Goal: Check status: Check status

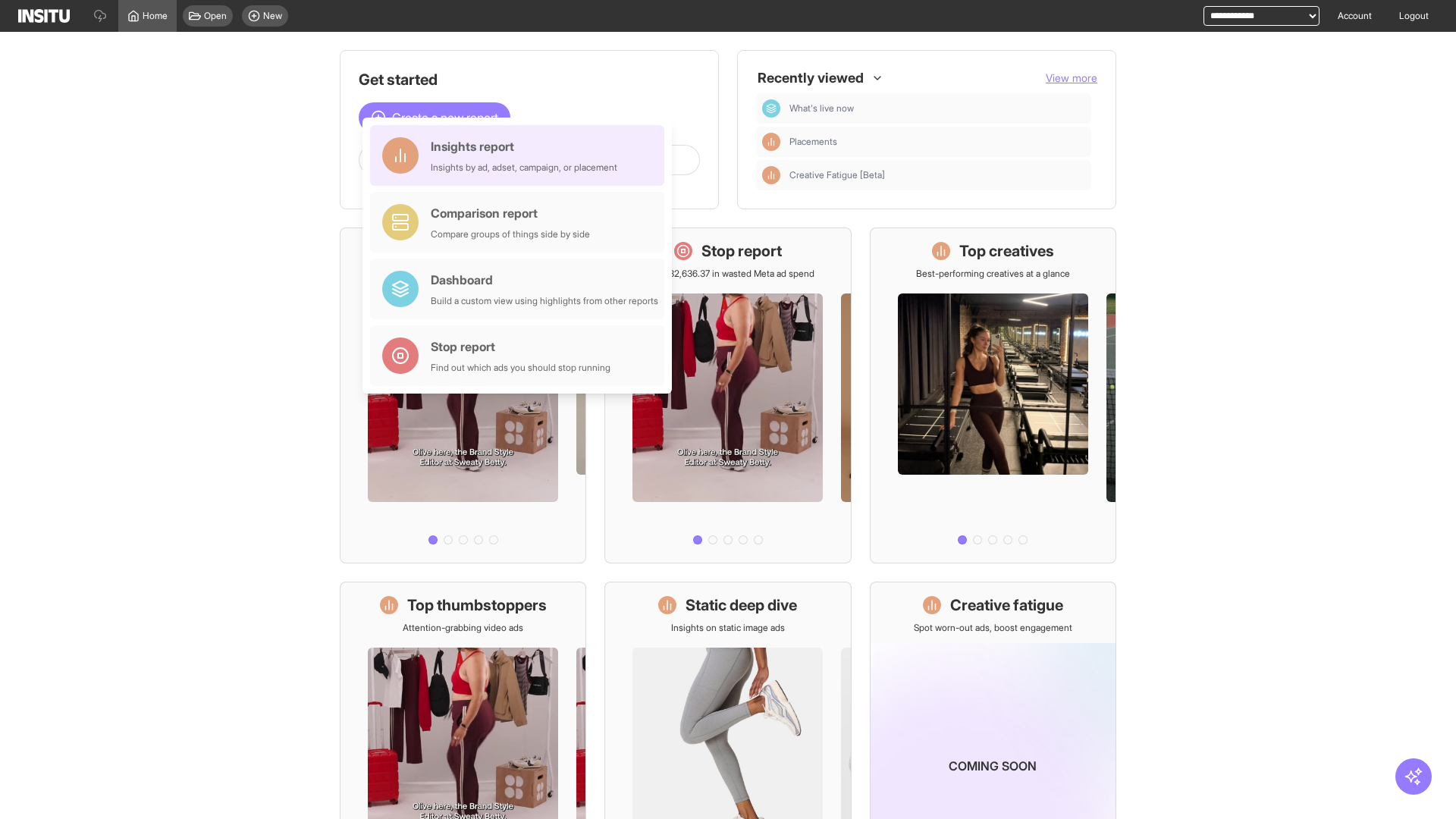
click at [521, 155] on div "Insights report Insights by ad, adset, campaign, or placement" at bounding box center [523, 155] width 186 height 36
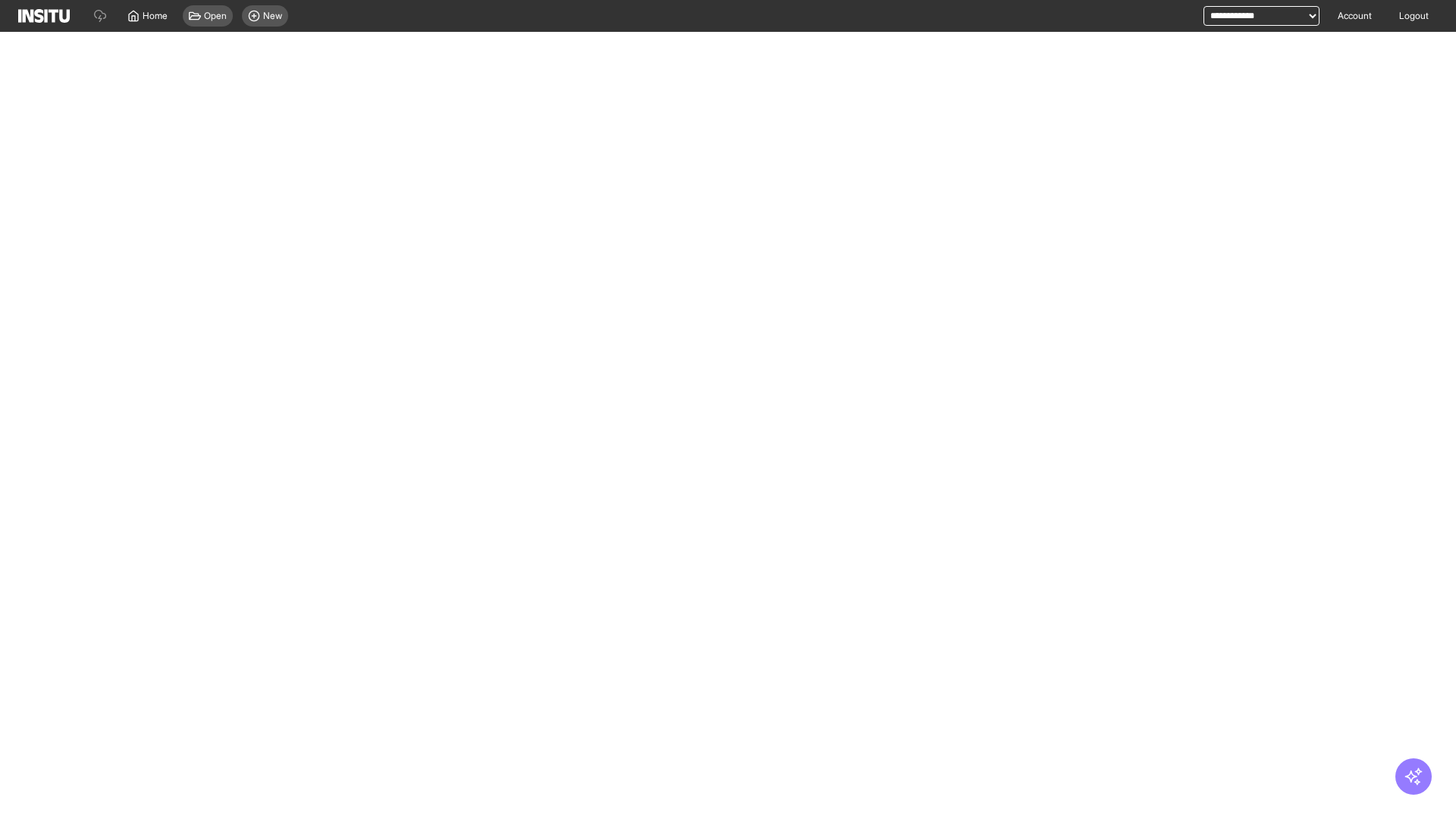
select select "**"
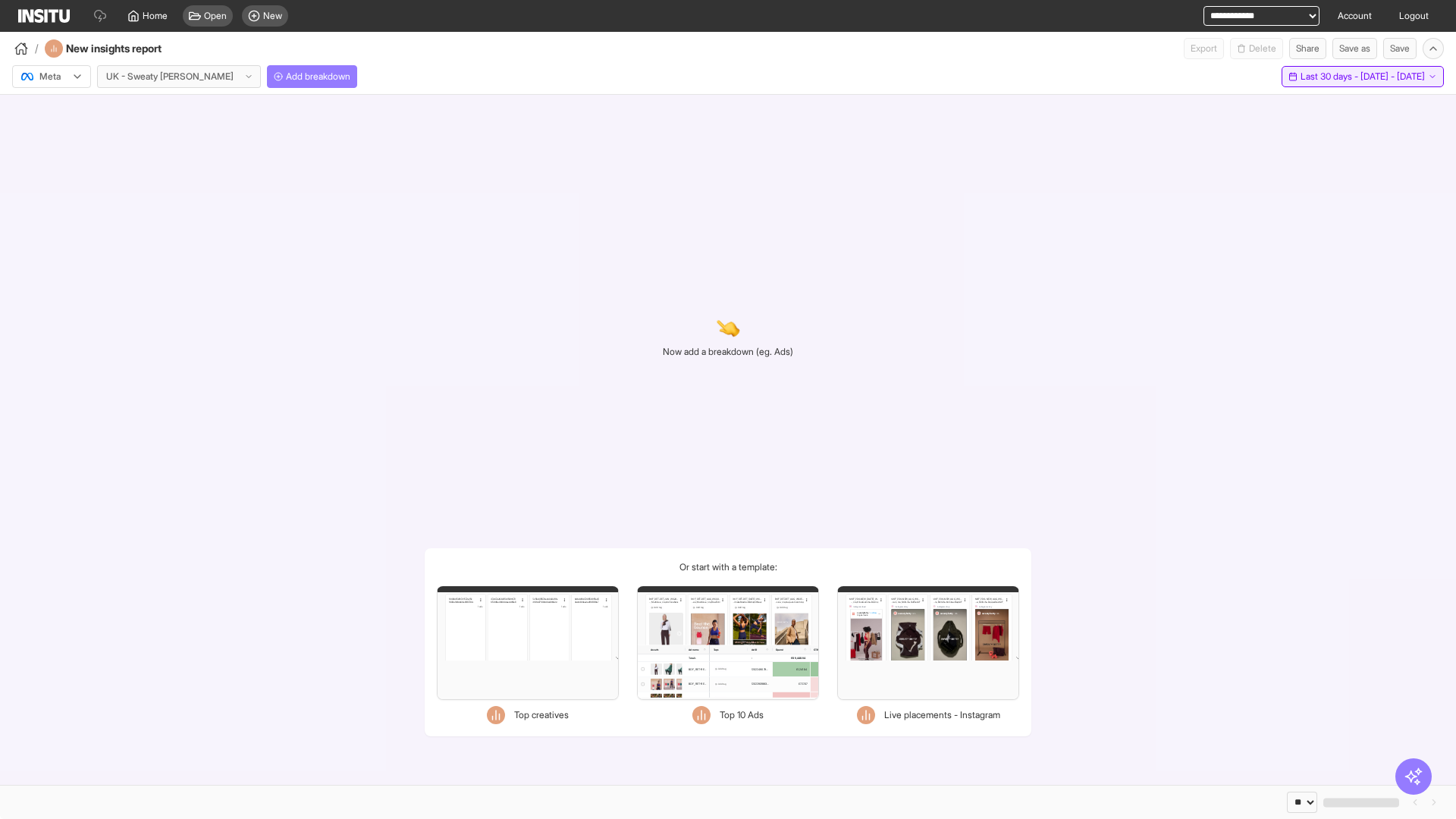
click at [1344, 76] on span "Last 30 days - [DATE] - [DATE]" at bounding box center [1362, 76] width 124 height 12
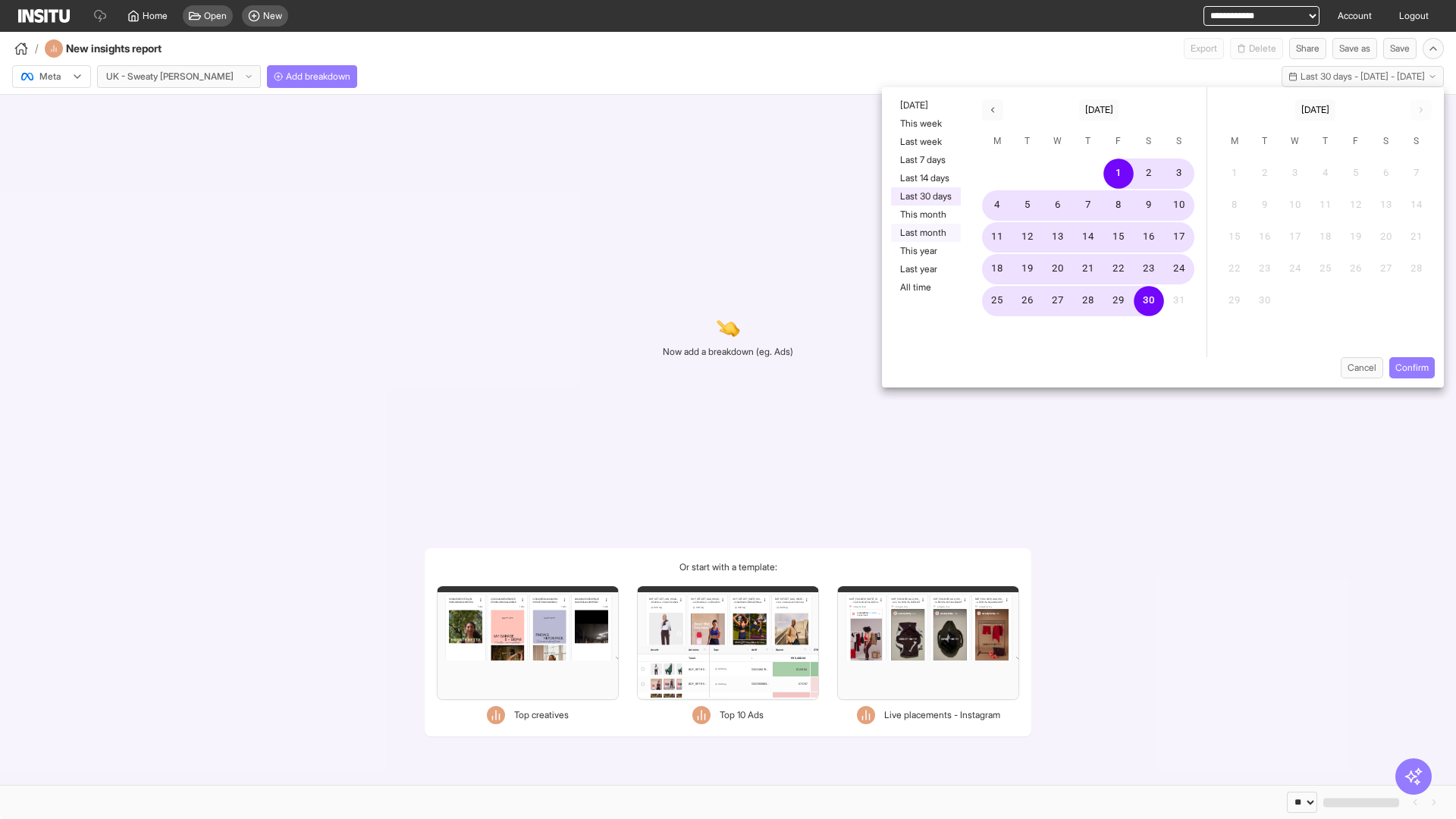
click at [925, 232] on button "Last month" at bounding box center [926, 232] width 69 height 18
